Goal: Navigation & Orientation: Find specific page/section

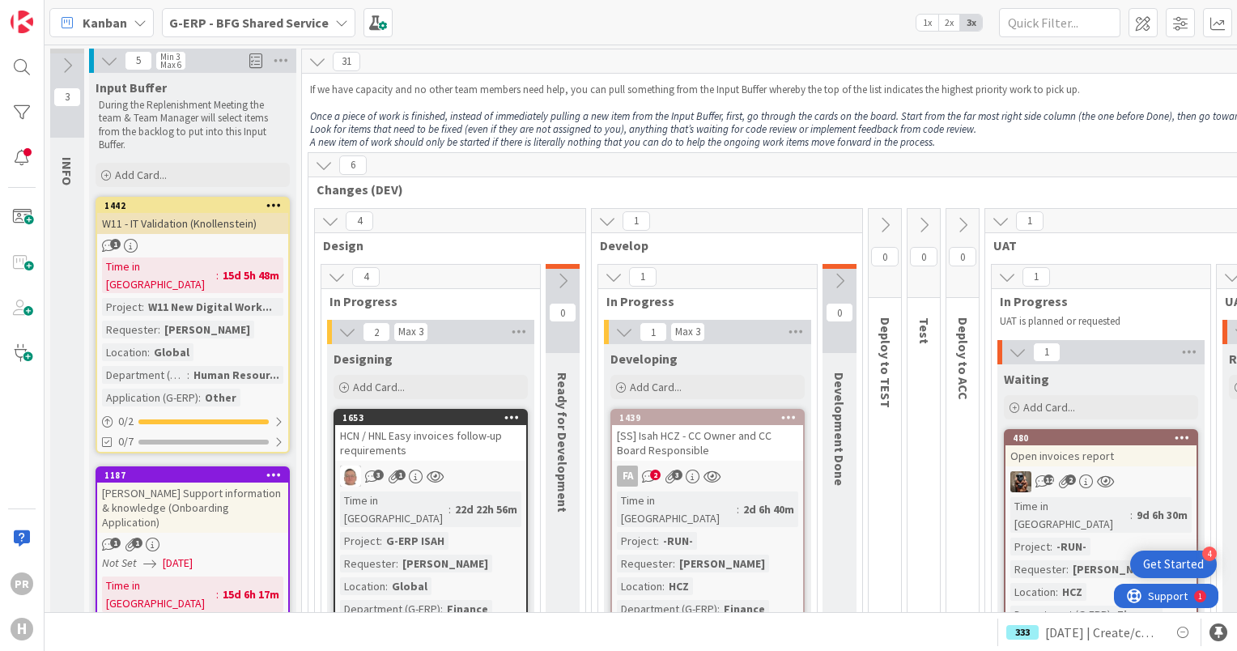
scroll to position [639, 0]
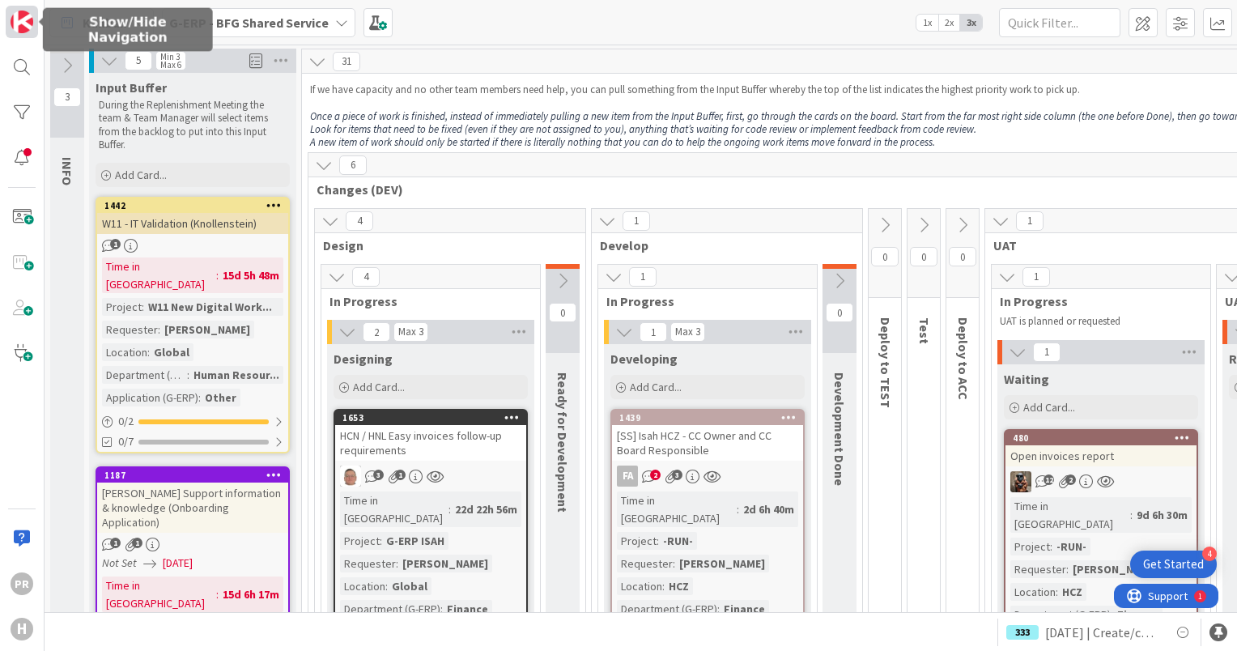
click at [33, 22] on link at bounding box center [22, 22] width 32 height 32
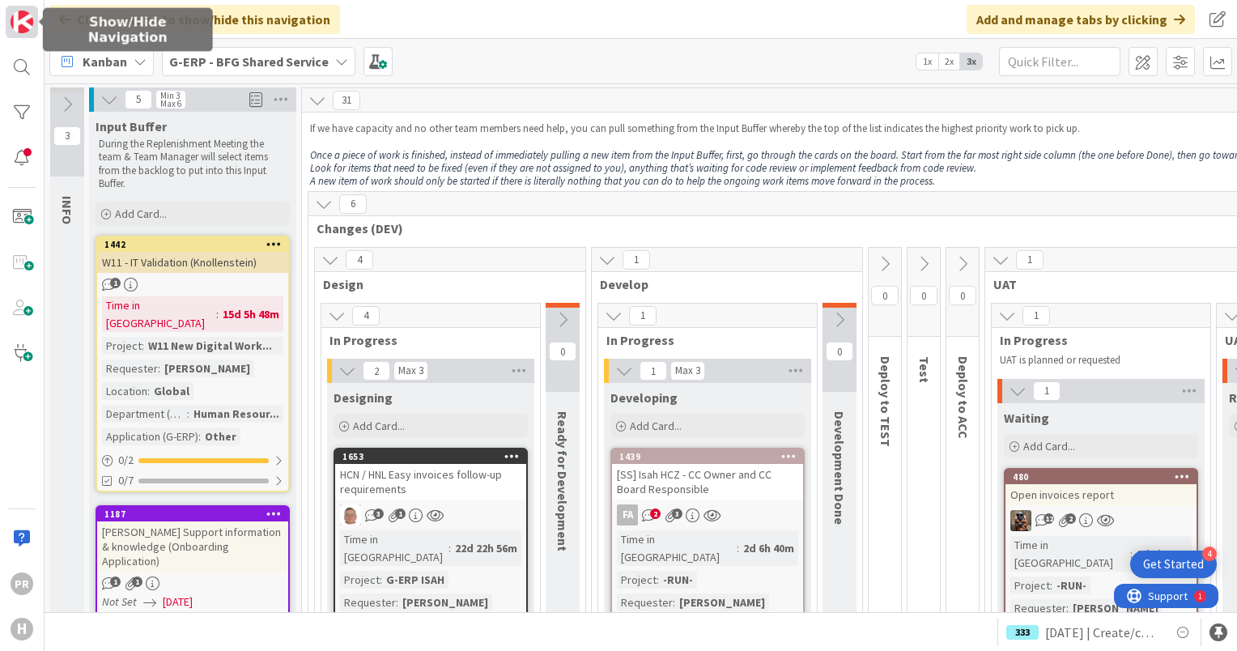
click at [32, 22] on img at bounding box center [22, 22] width 23 height 23
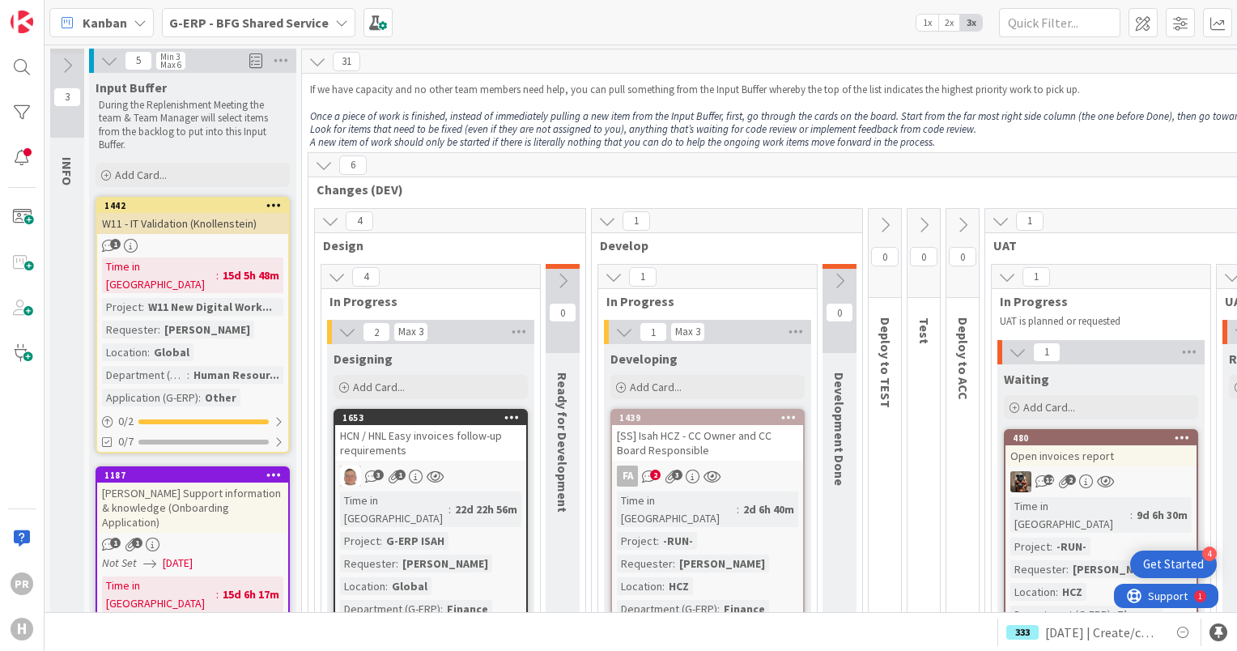
click at [196, 22] on b "G-ERP - BFG Shared Service" at bounding box center [248, 23] width 159 height 16
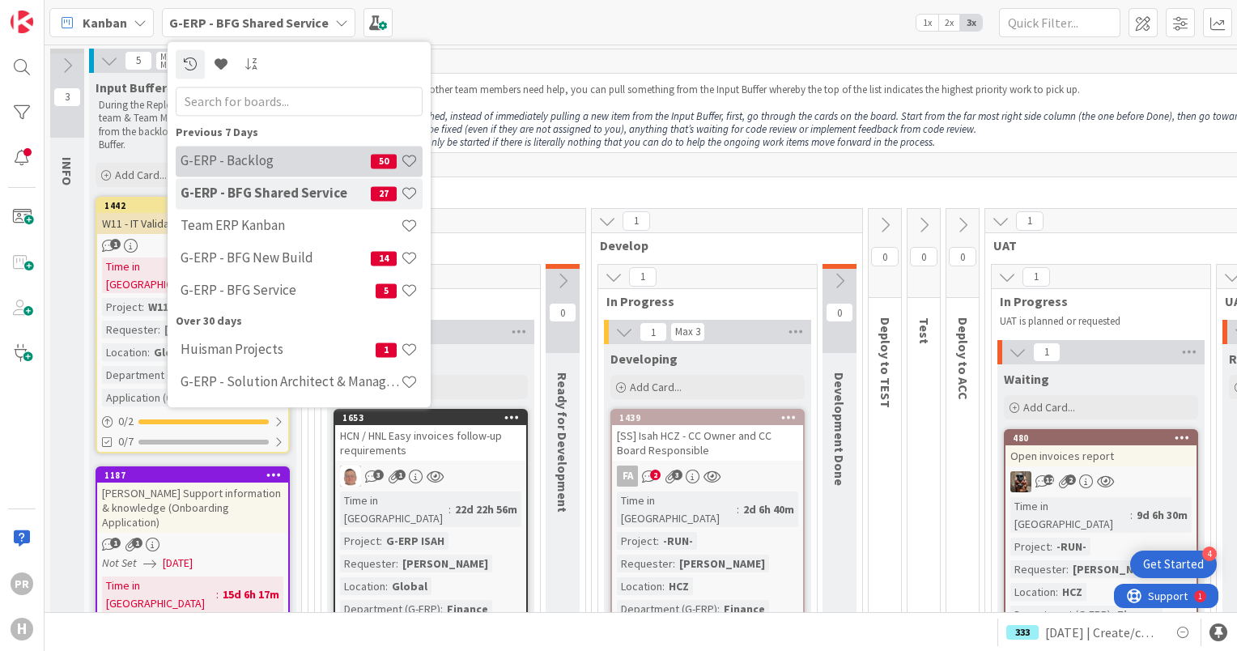
click at [263, 169] on div "G-ERP - Backlog 50" at bounding box center [299, 161] width 247 height 31
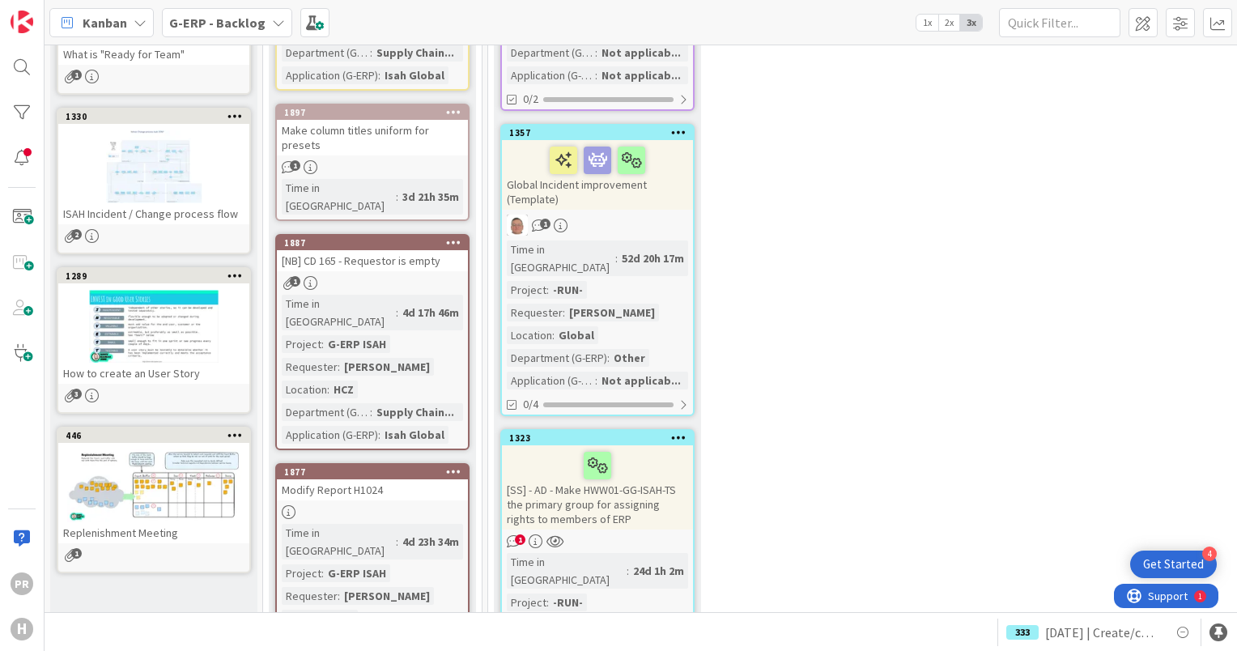
scroll to position [486, 0]
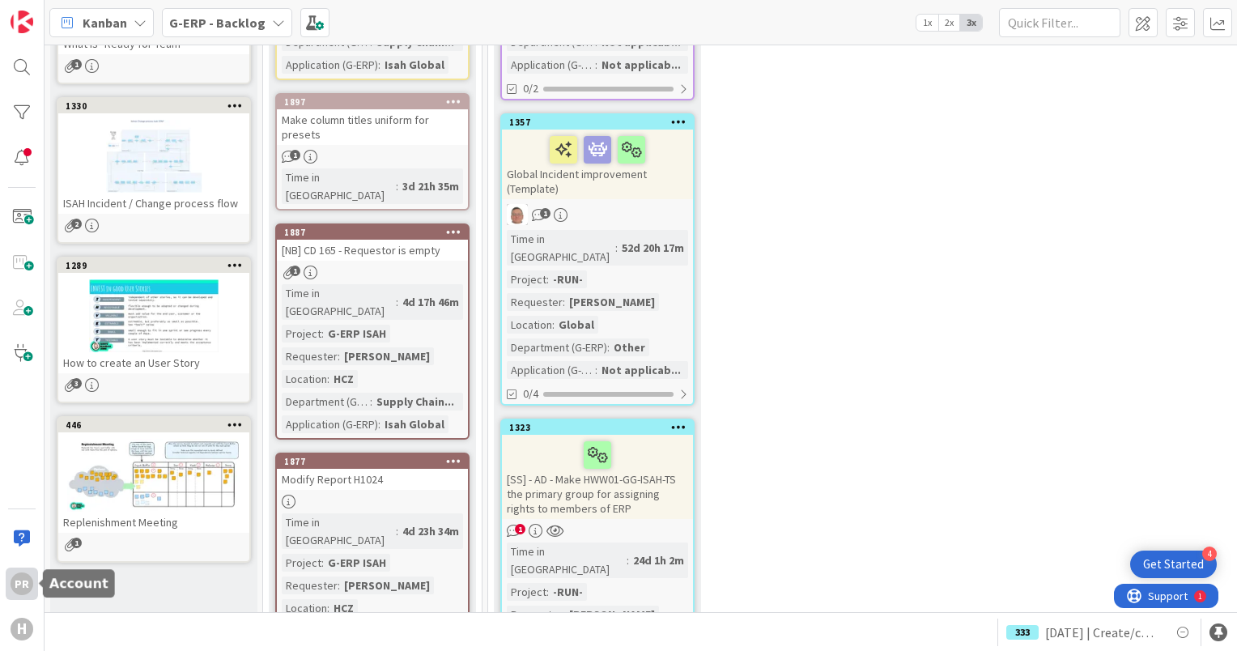
click at [22, 590] on div "PR" at bounding box center [22, 583] width 23 height 23
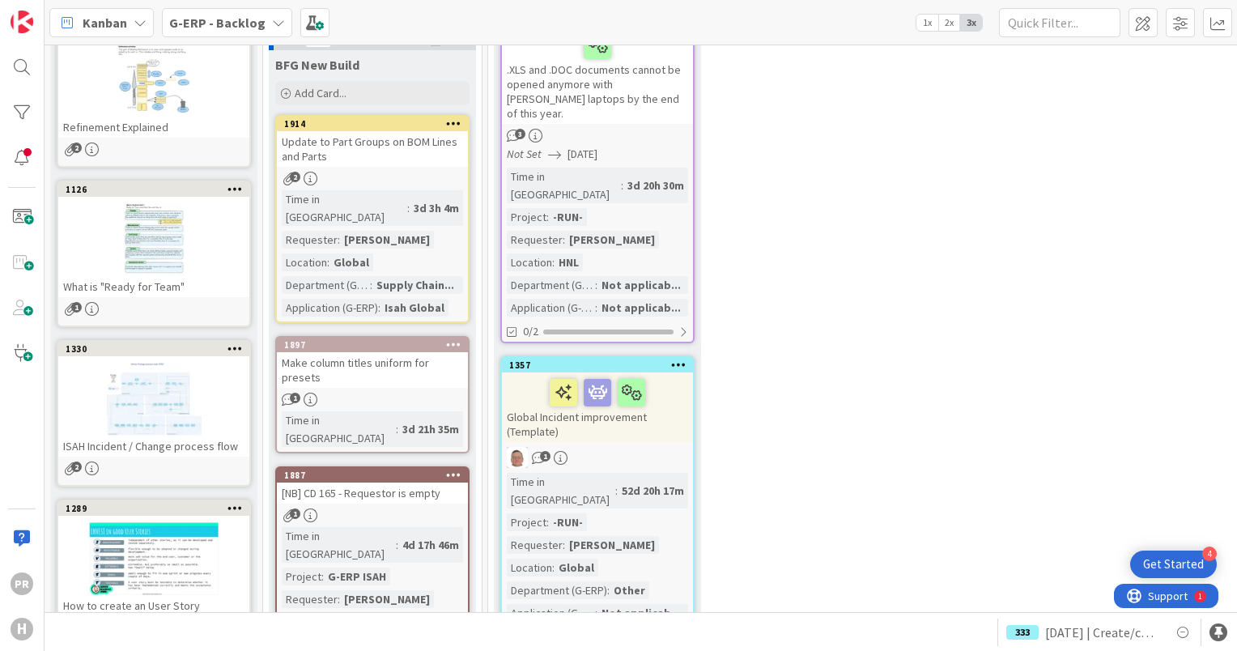
scroll to position [0, 0]
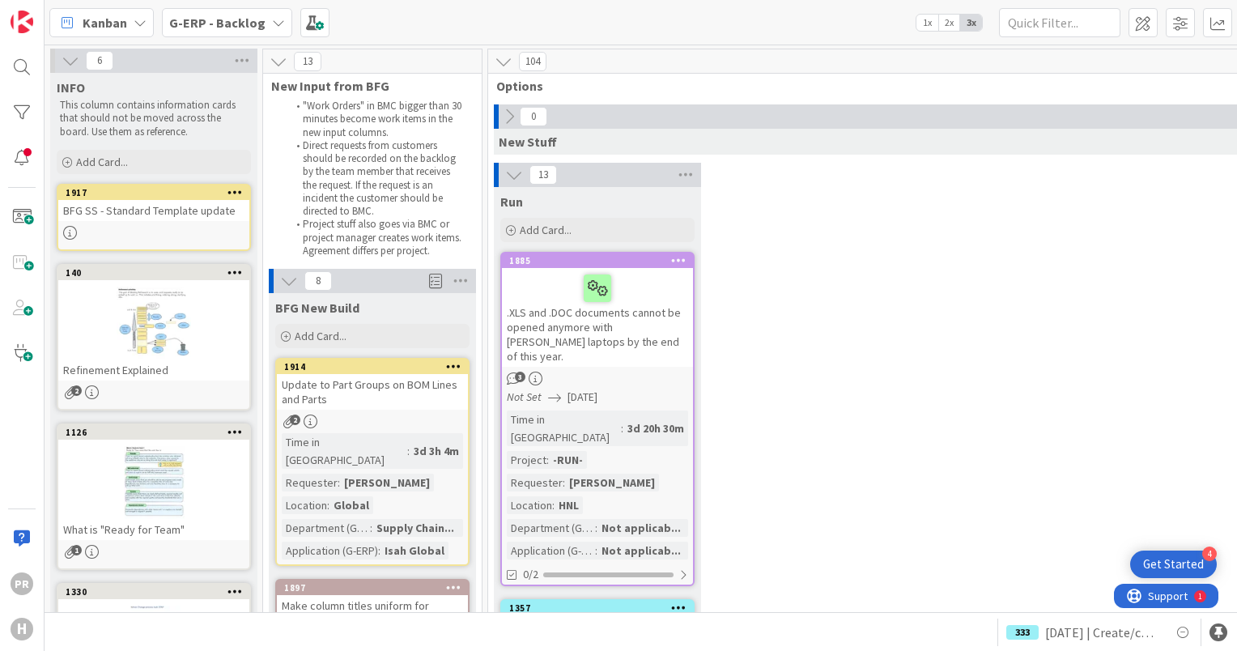
click at [138, 20] on icon at bounding box center [140, 22] width 13 height 13
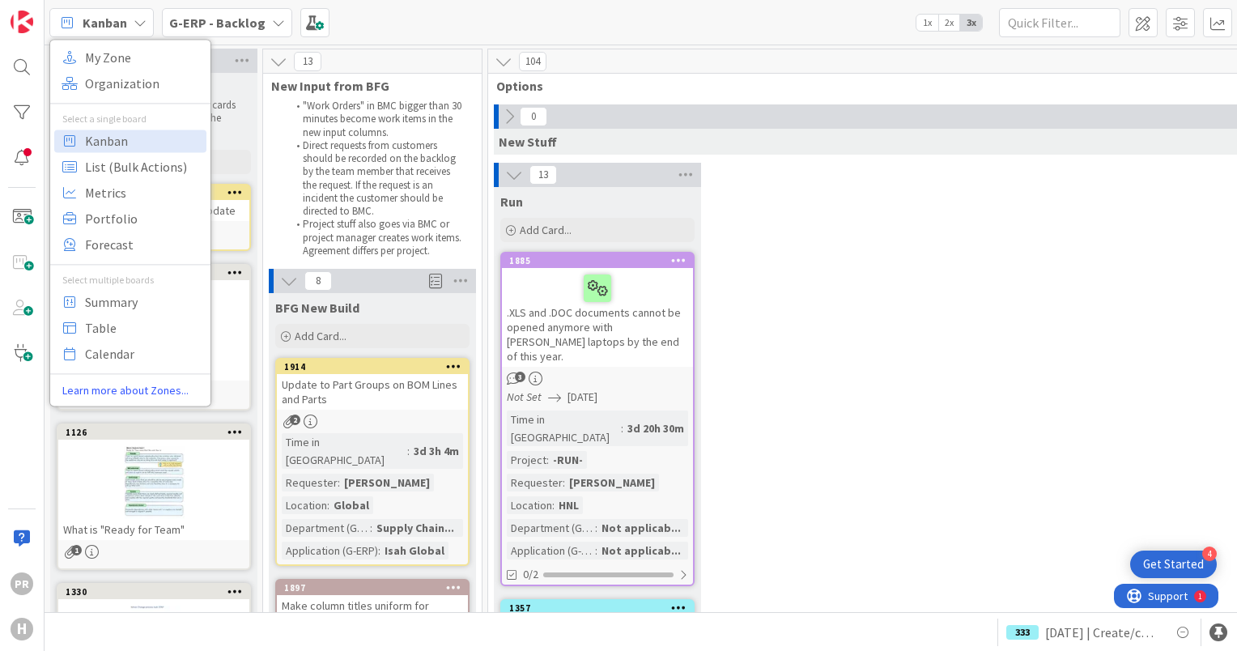
click at [138, 20] on icon at bounding box center [140, 22] width 13 height 13
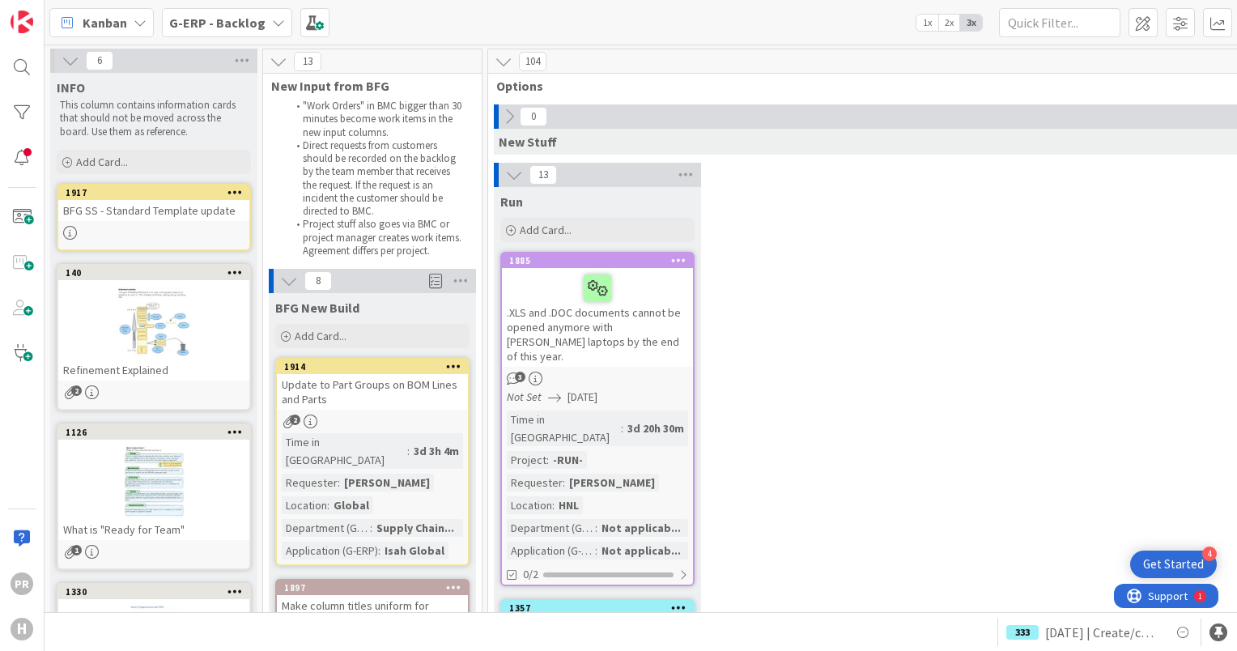
click at [240, 19] on b "G-ERP - Backlog" at bounding box center [217, 23] width 96 height 16
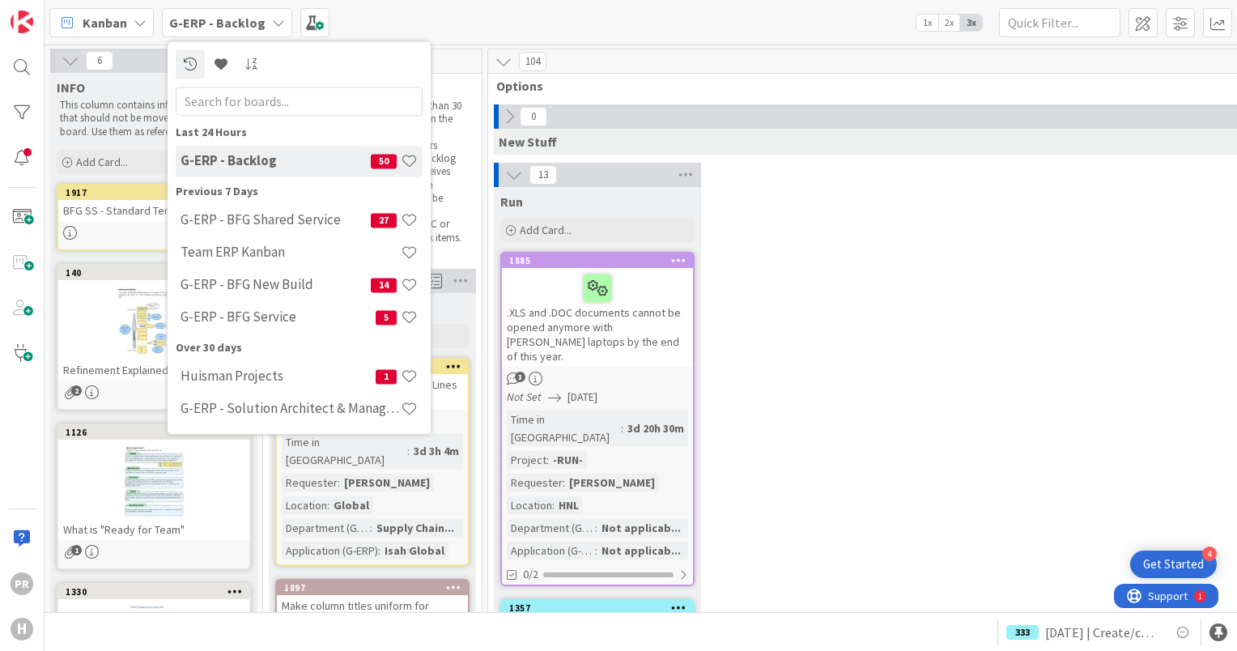
click at [100, 16] on span "Kanban" at bounding box center [105, 22] width 45 height 19
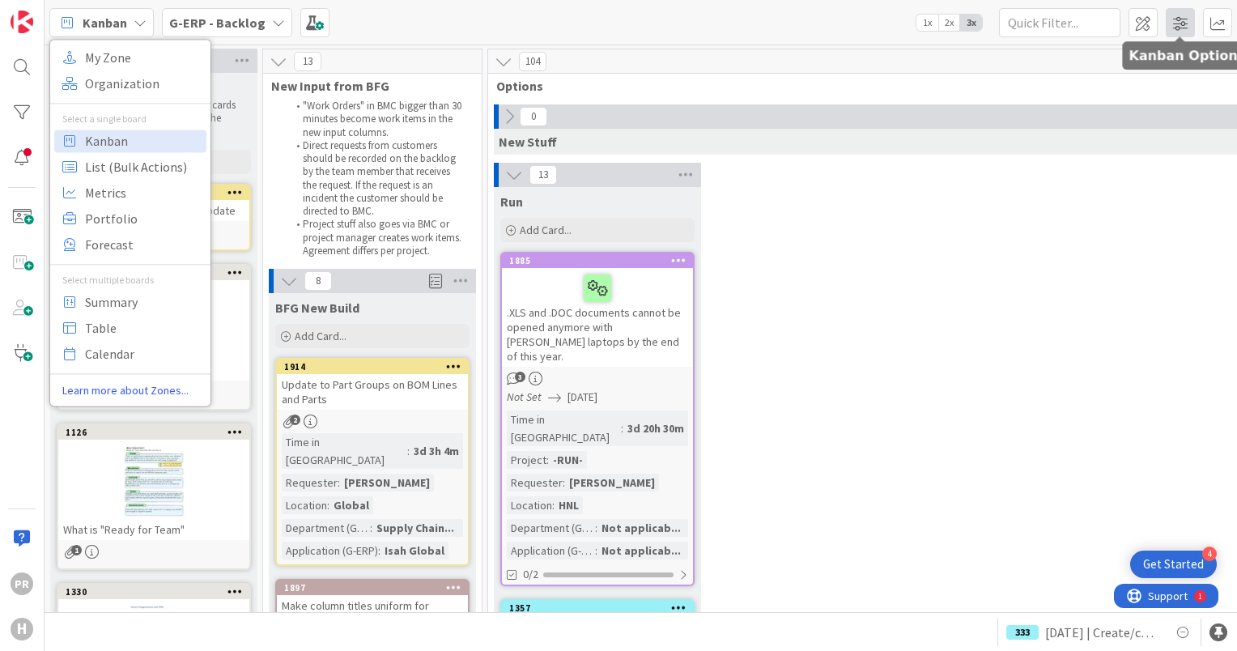
click at [1177, 28] on span at bounding box center [1179, 22] width 29 height 29
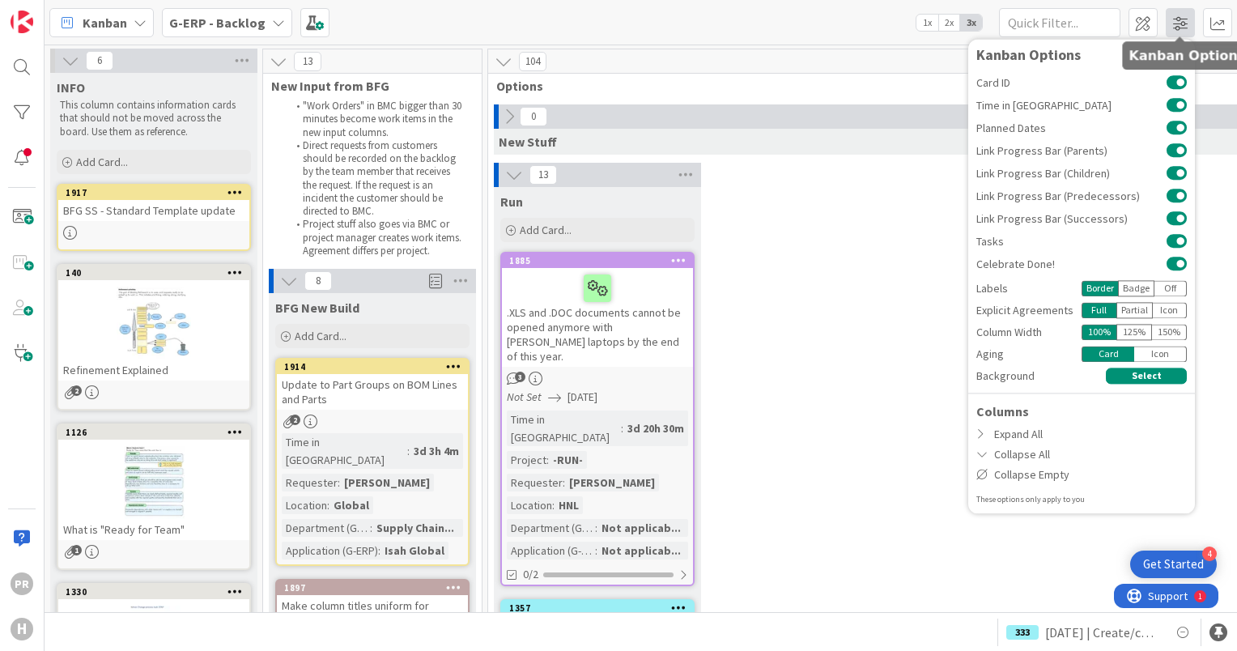
click at [1177, 28] on span at bounding box center [1179, 22] width 29 height 29
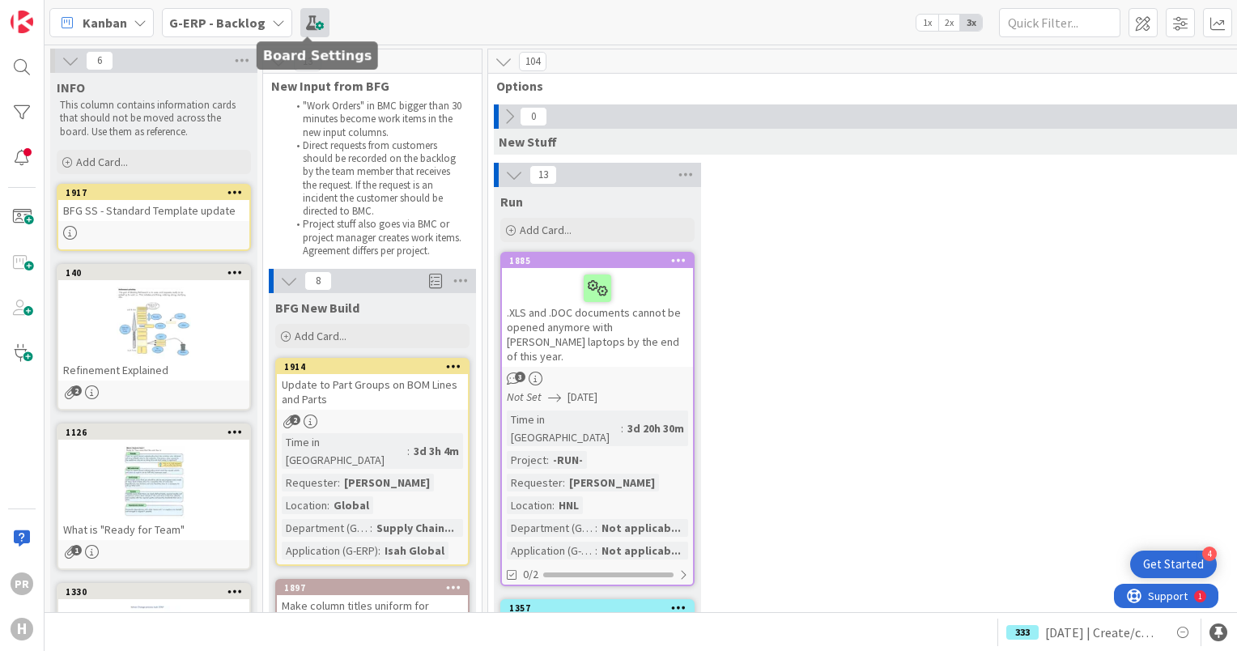
click at [306, 26] on span at bounding box center [314, 22] width 29 height 29
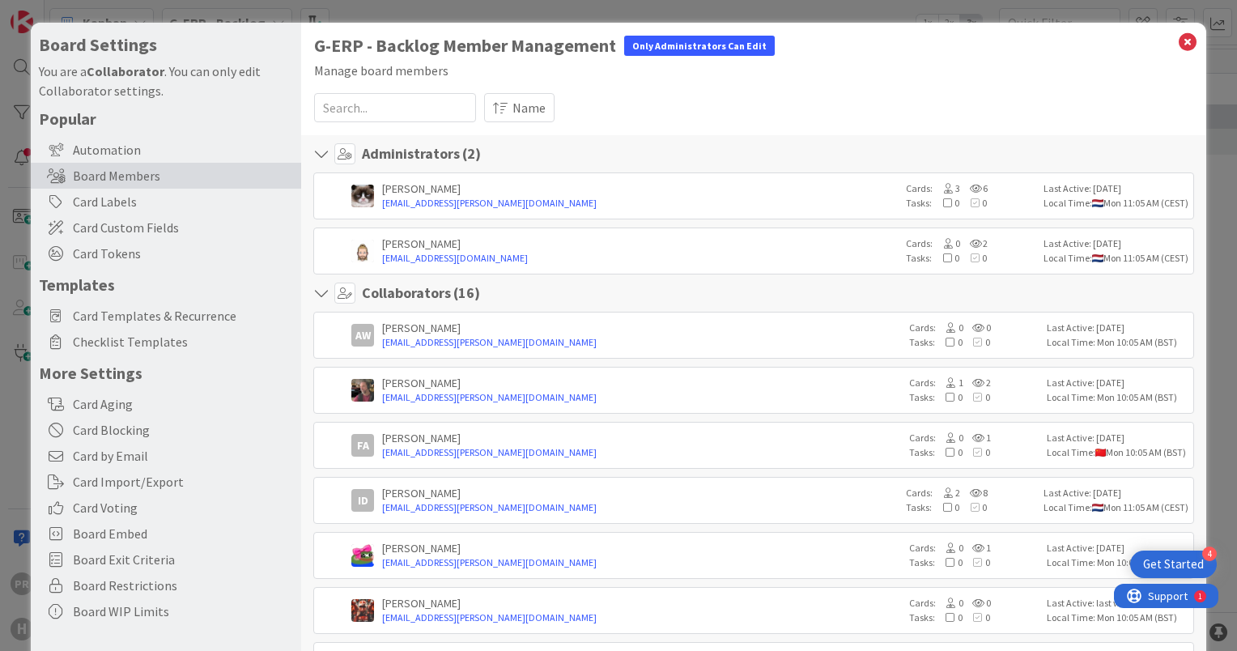
click at [386, 113] on input at bounding box center [395, 107] width 162 height 29
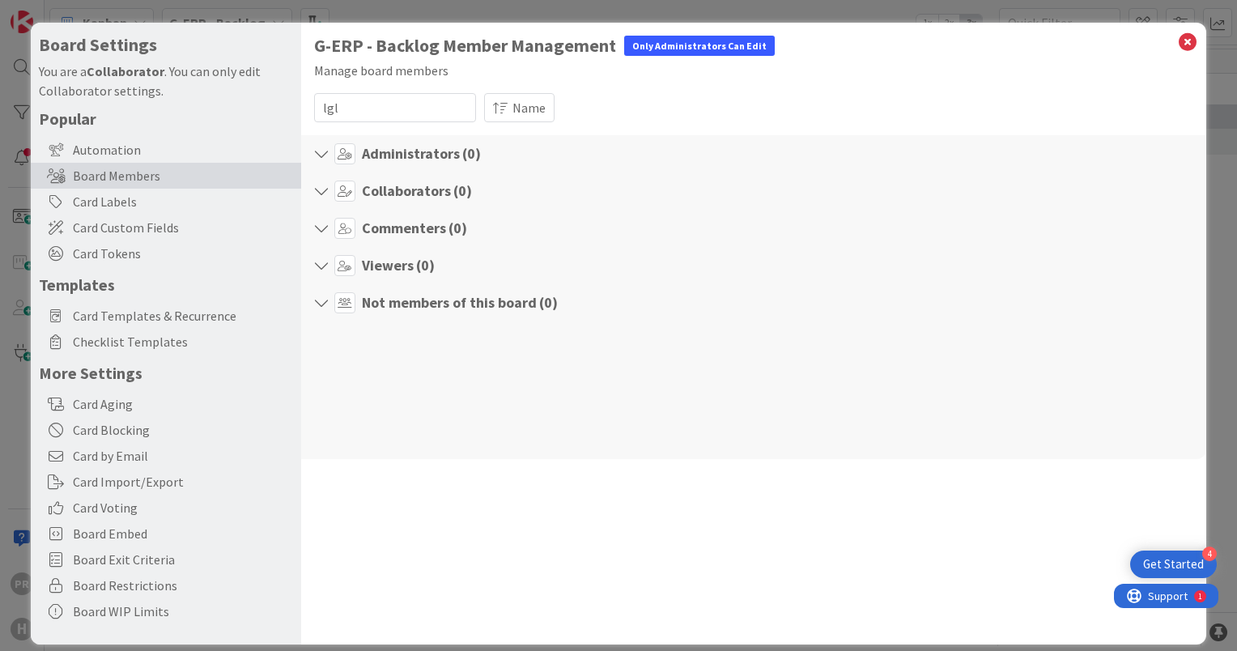
type input "lgla"
drag, startPoint x: 426, startPoint y: 121, endPoint x: 283, endPoint y: 119, distance: 142.4
click at [283, 119] on div "Board Settings You are a Collaborator . You can only edit Collaborator settings…" at bounding box center [618, 334] width 1175 height 622
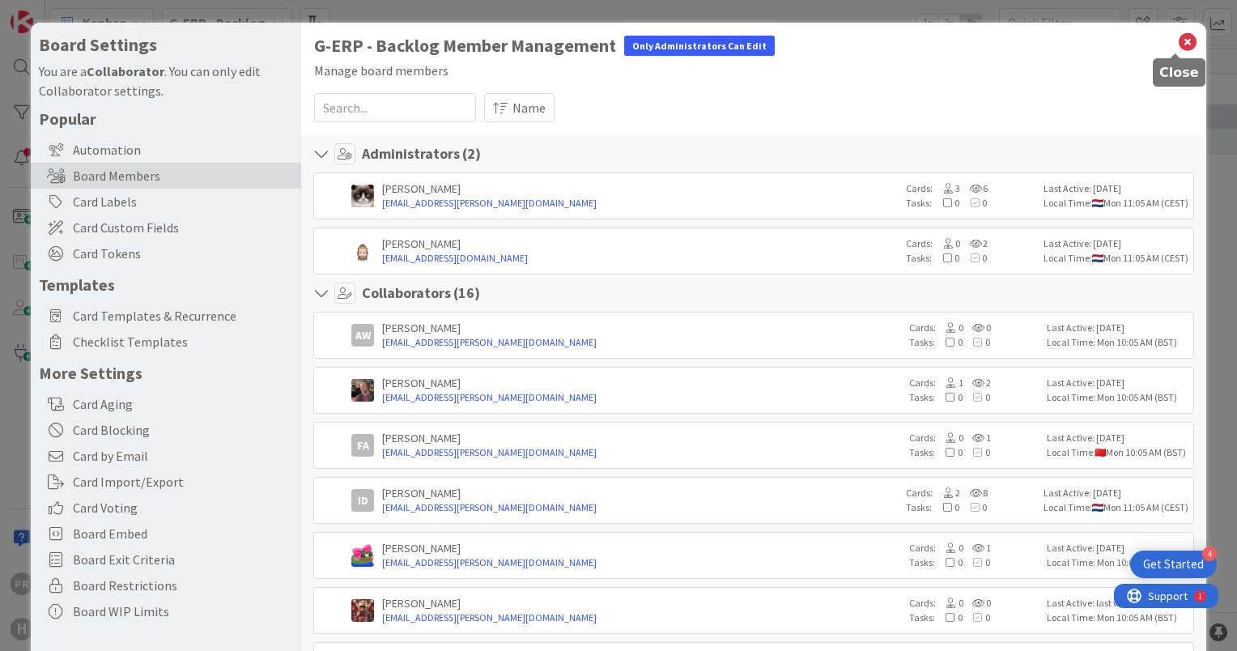
click at [1177, 40] on icon at bounding box center [1187, 42] width 21 height 23
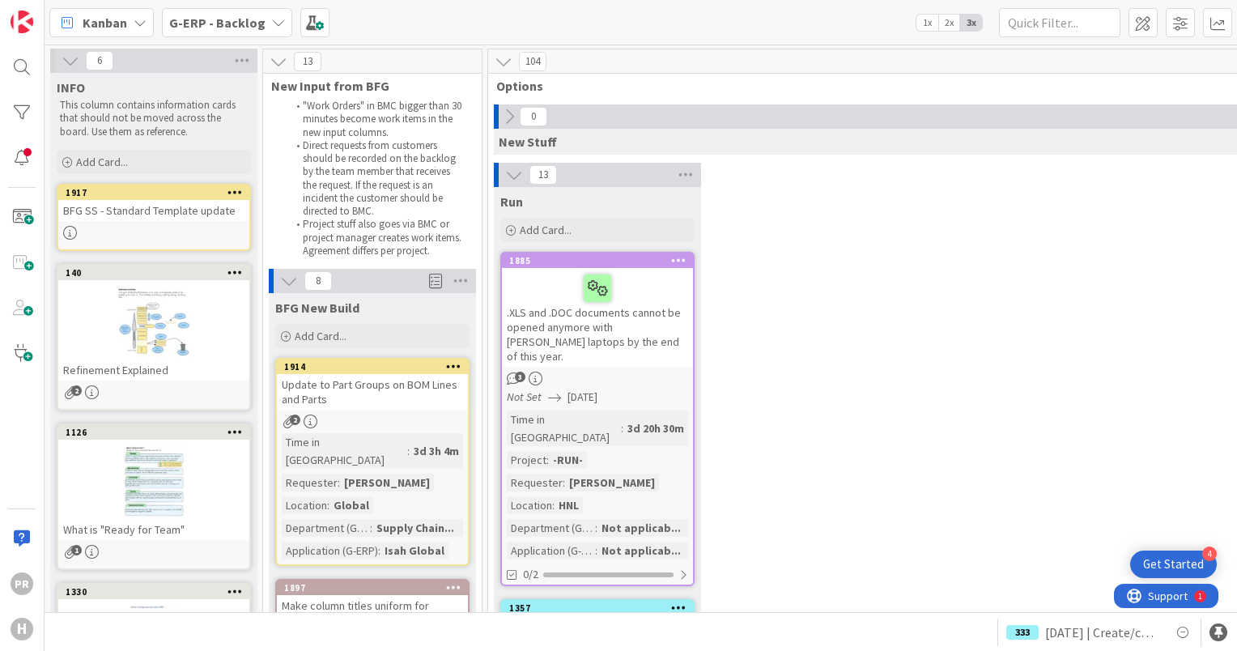
click at [601, 331] on div ".XLS and .DOC documents cannot be opened anymore with [PERSON_NAME] laptops by …" at bounding box center [597, 317] width 191 height 99
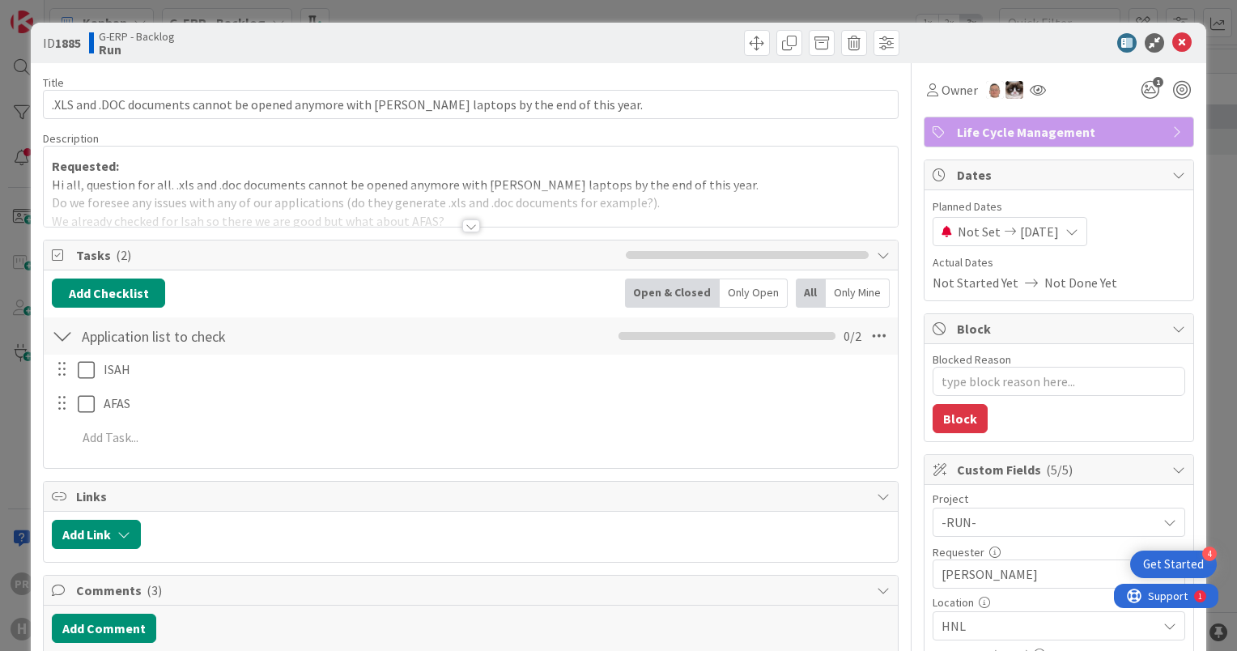
click at [464, 222] on div at bounding box center [471, 225] width 18 height 13
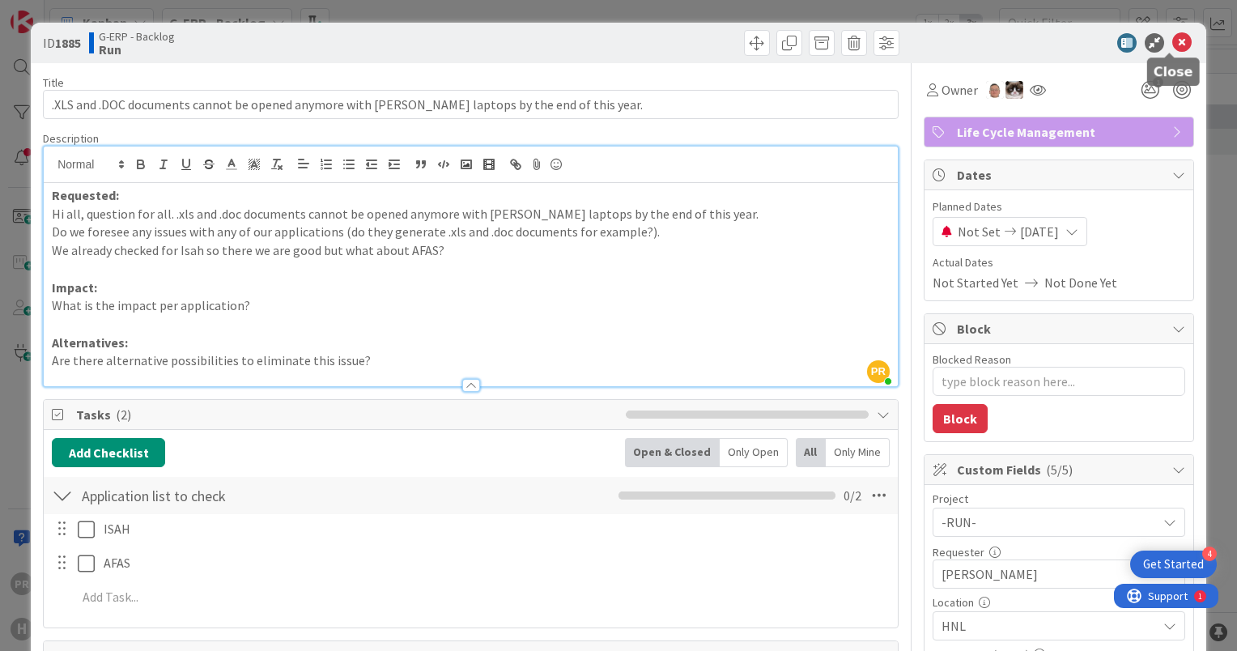
click at [1173, 41] on icon at bounding box center [1181, 42] width 19 height 19
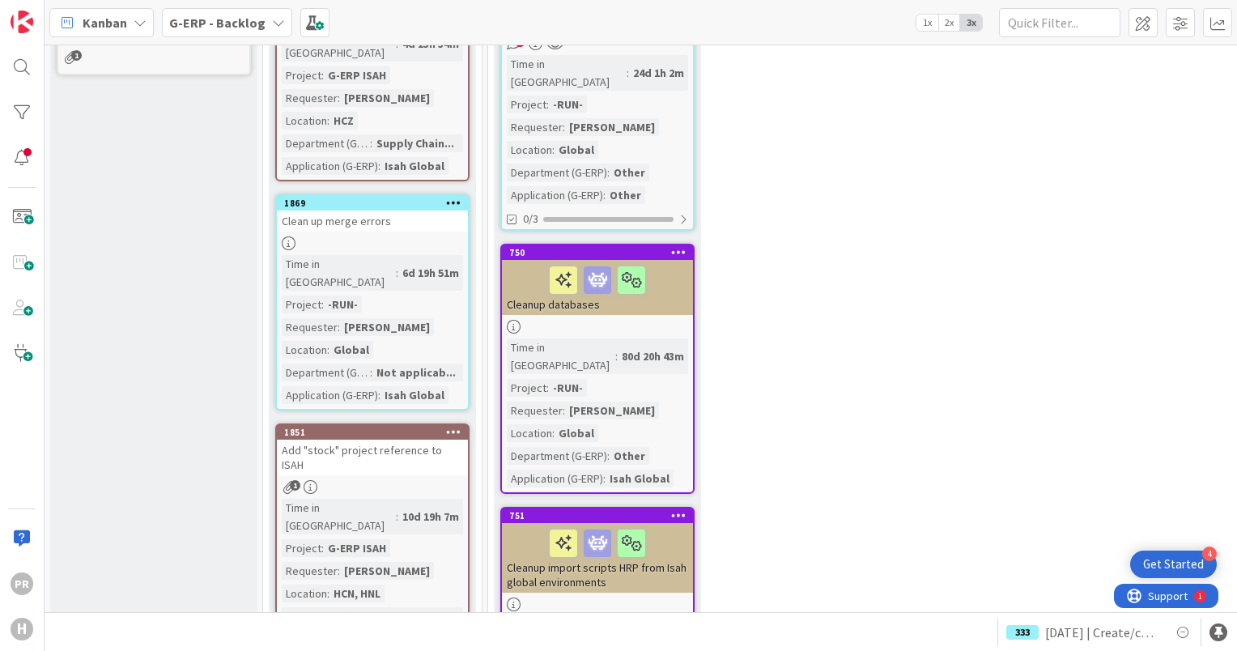
scroll to position [1214, 0]
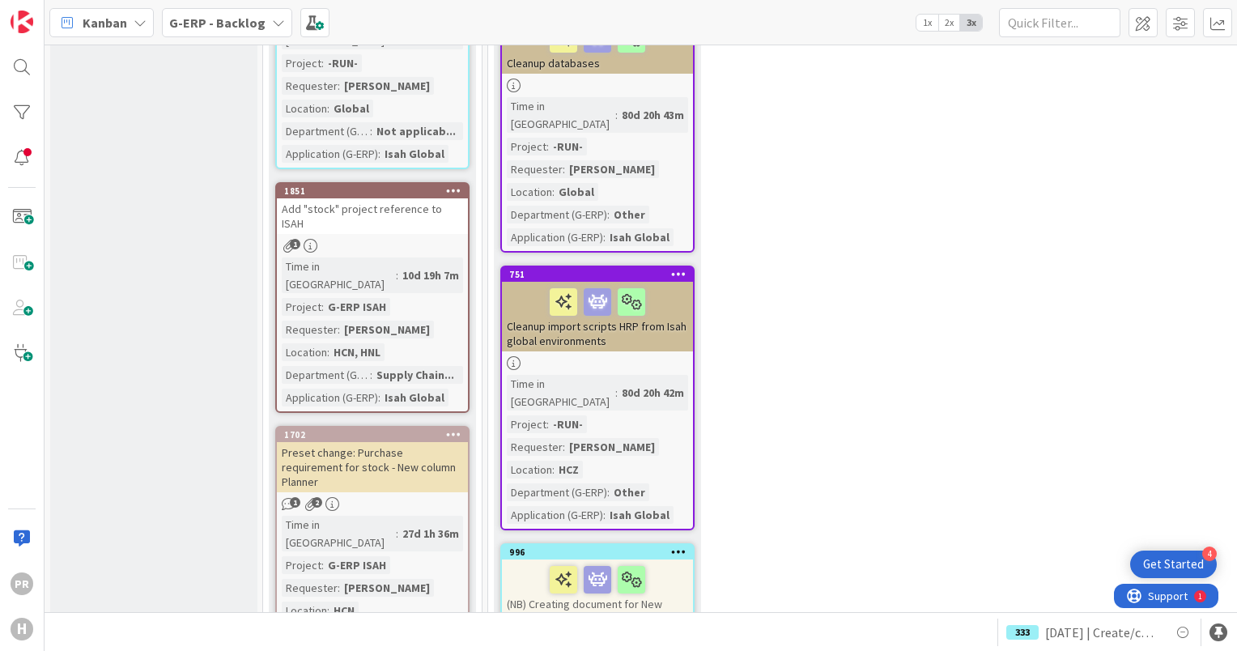
click at [253, 32] on div "G-ERP - Backlog" at bounding box center [227, 22] width 130 height 29
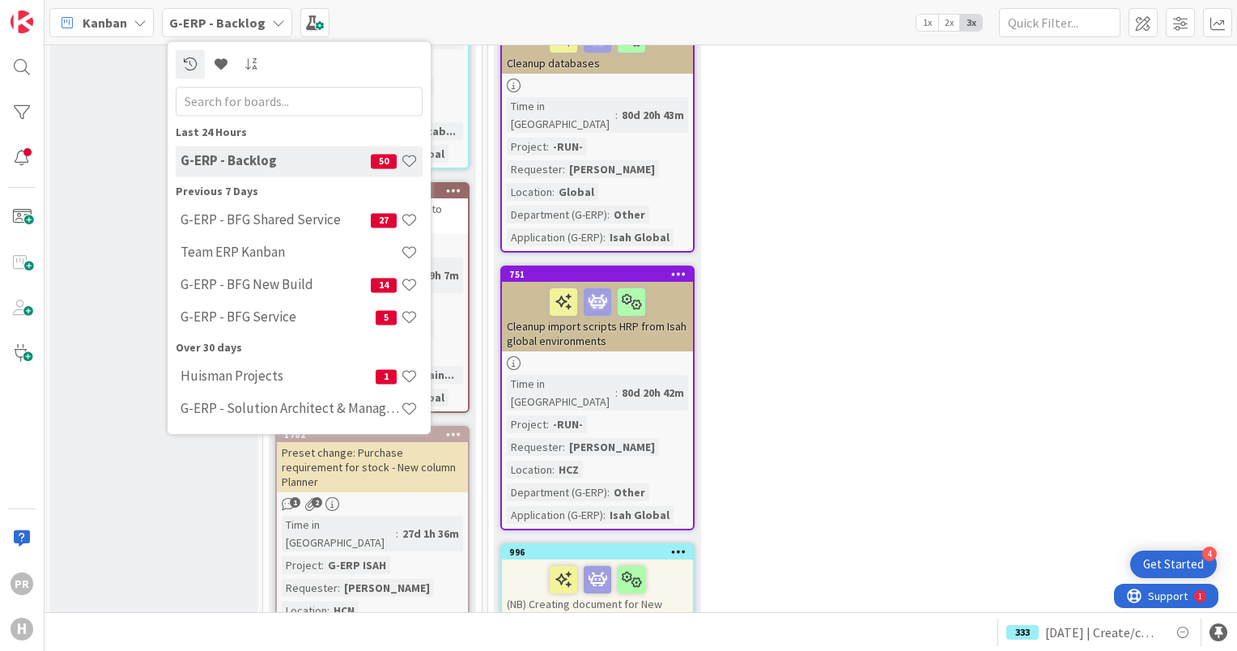
scroll to position [0, 0]
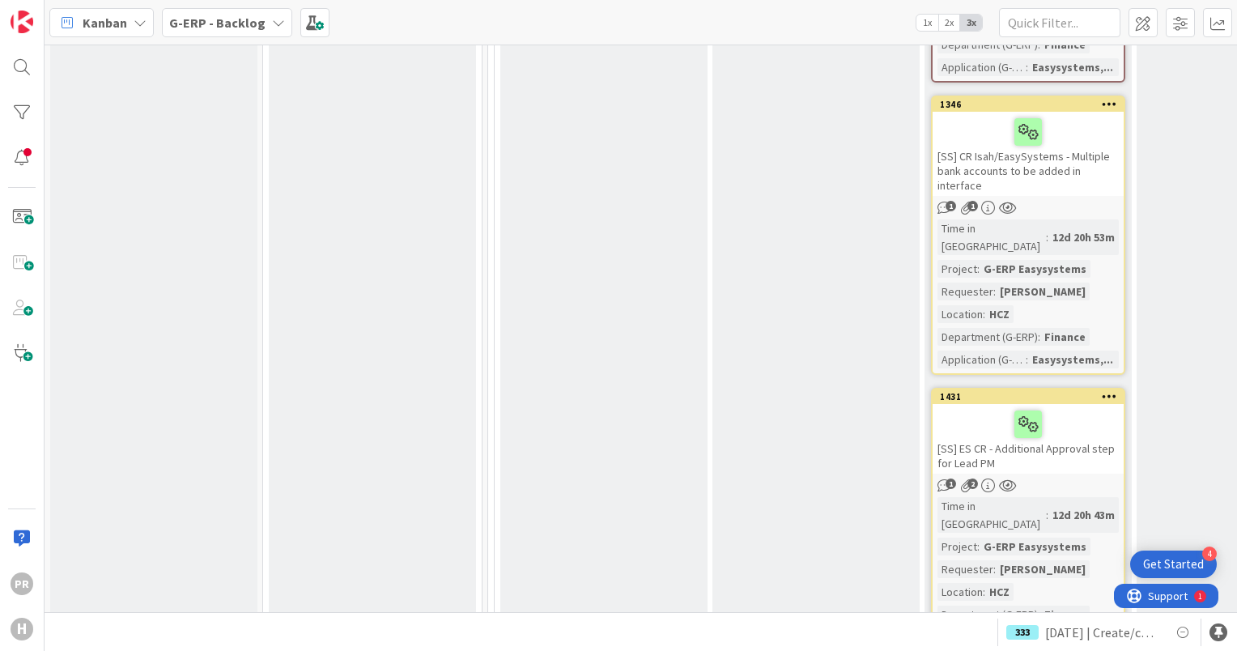
scroll to position [9774, 0]
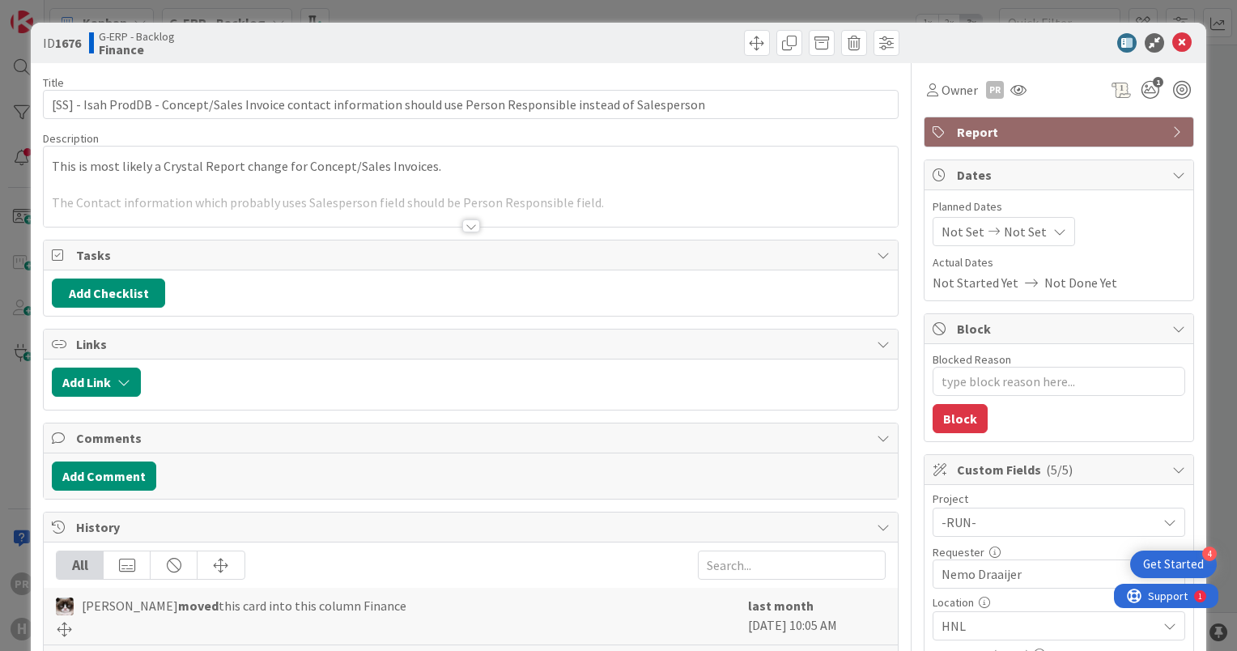
click at [462, 230] on div at bounding box center [471, 225] width 18 height 13
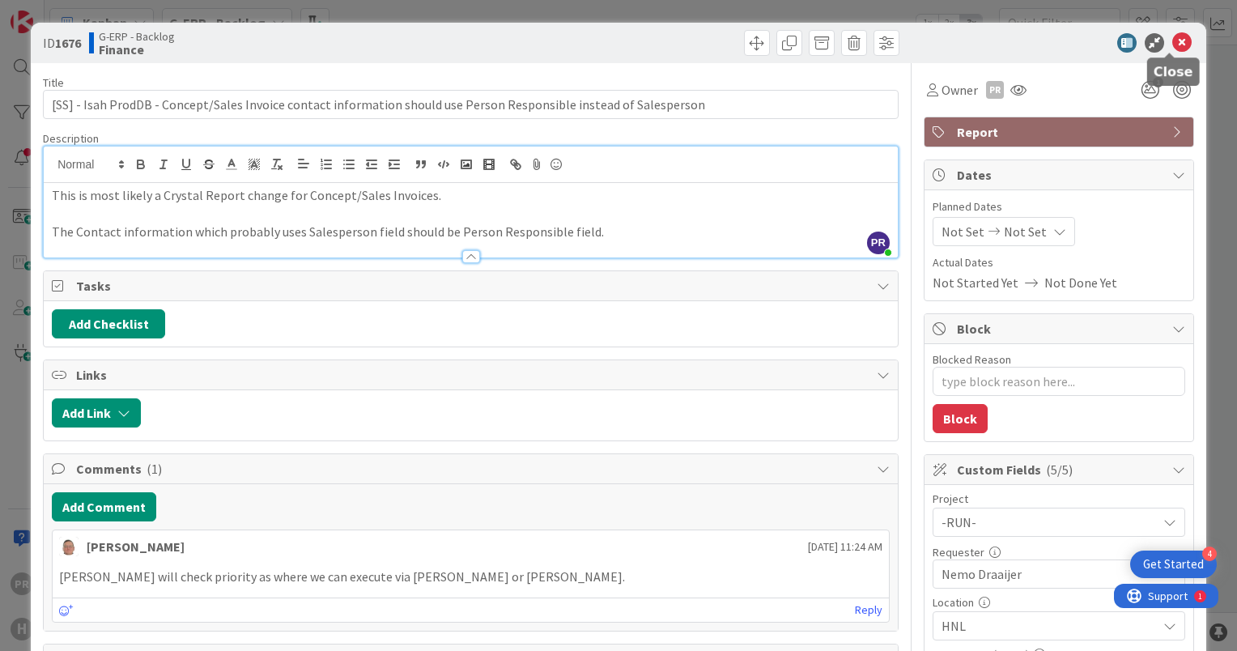
click at [1172, 40] on icon at bounding box center [1181, 42] width 19 height 19
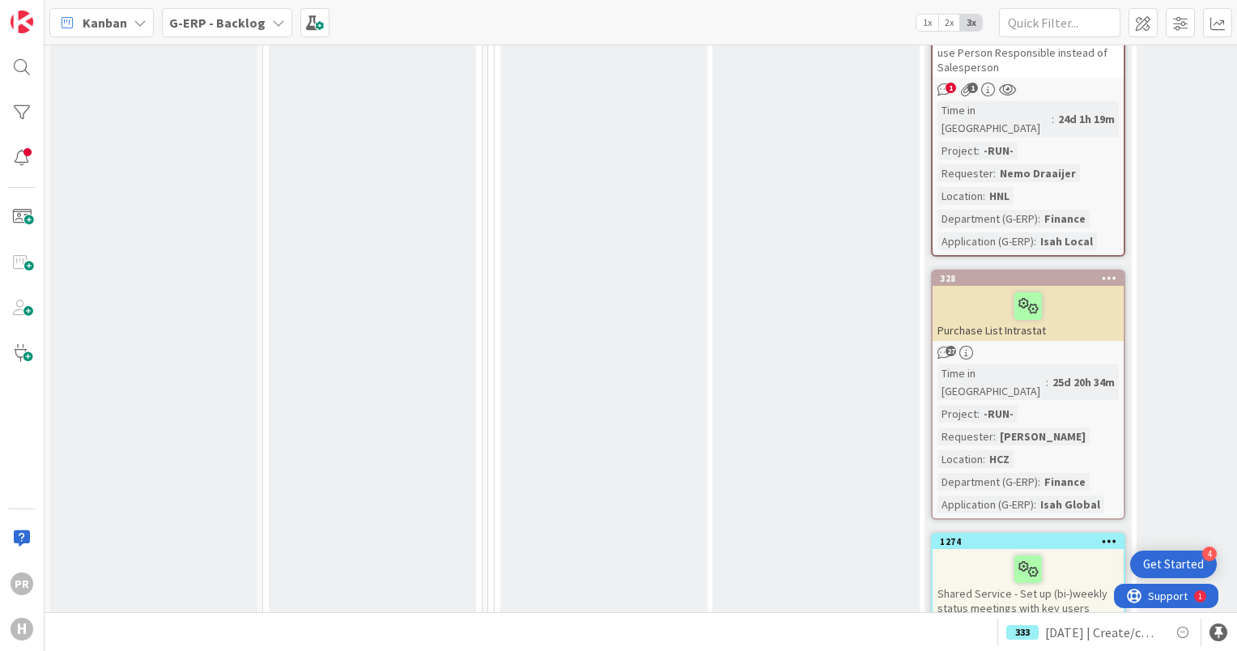
scroll to position [10605, 0]
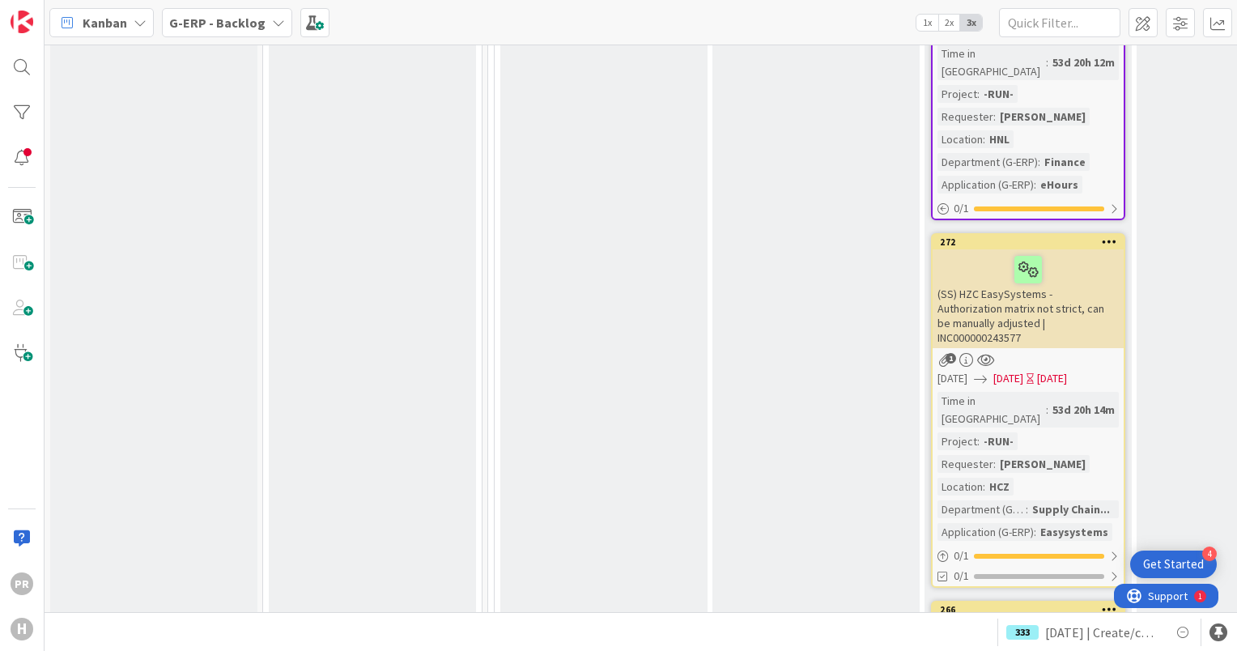
scroll to position [12062, 0]
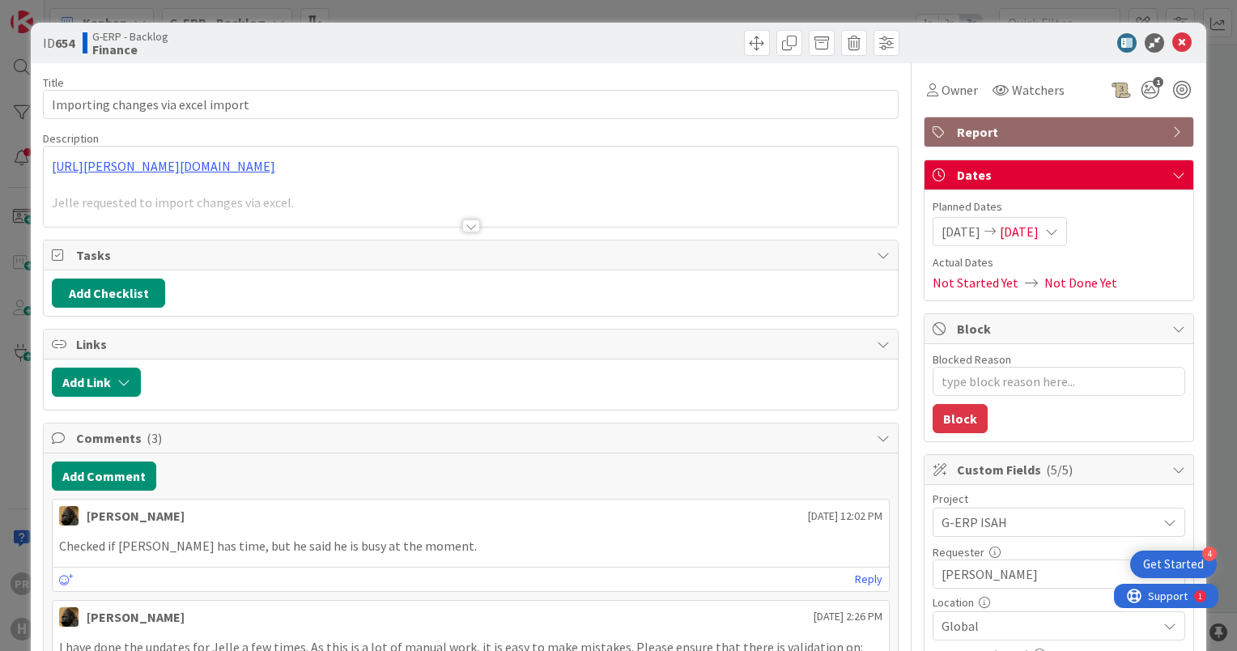
type textarea "x"
click at [468, 227] on div at bounding box center [471, 225] width 18 height 13
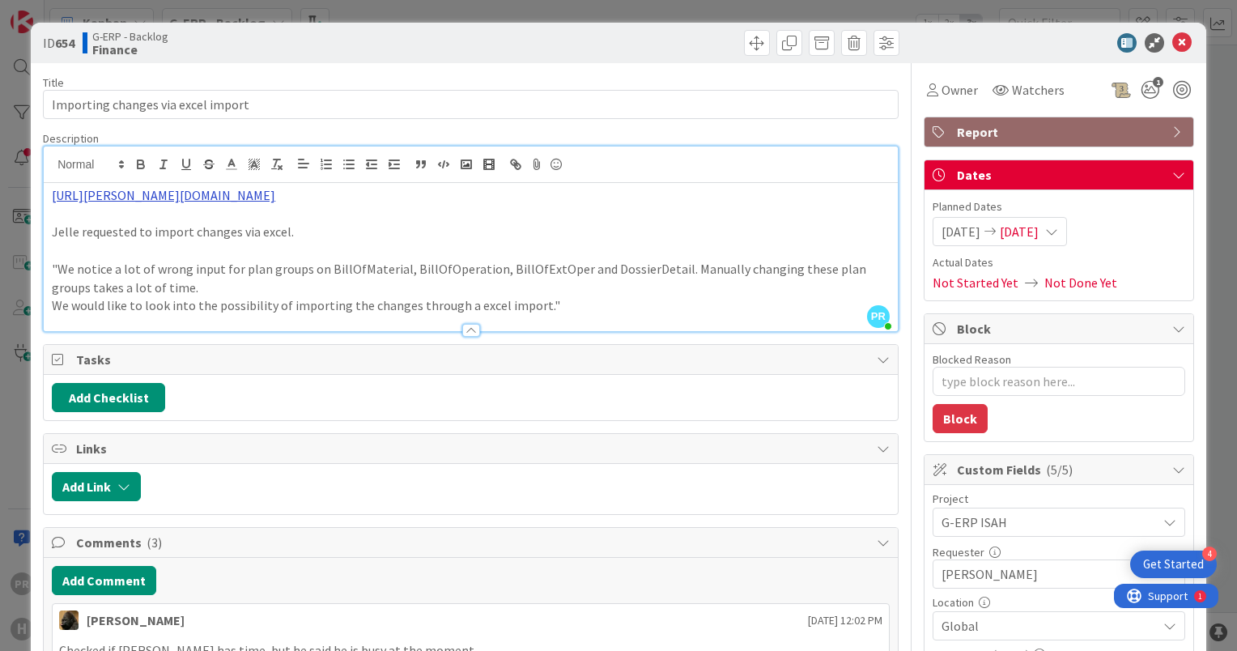
click at [275, 201] on link "[URL][PERSON_NAME][DOMAIN_NAME]" at bounding box center [163, 195] width 223 height 16
click at [337, 220] on link "[URL][PERSON_NAME][DOMAIN_NAME]" at bounding box center [317, 226] width 162 height 21
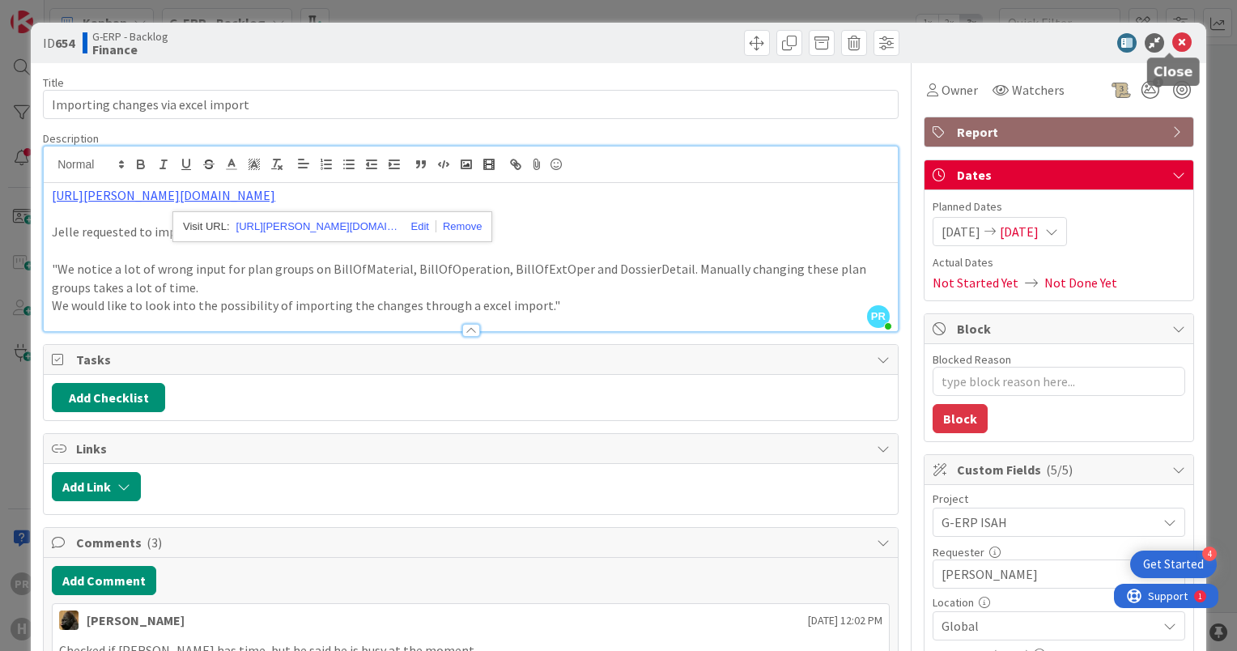
click at [1173, 39] on icon at bounding box center [1181, 42] width 19 height 19
